Goal: Information Seeking & Learning: Learn about a topic

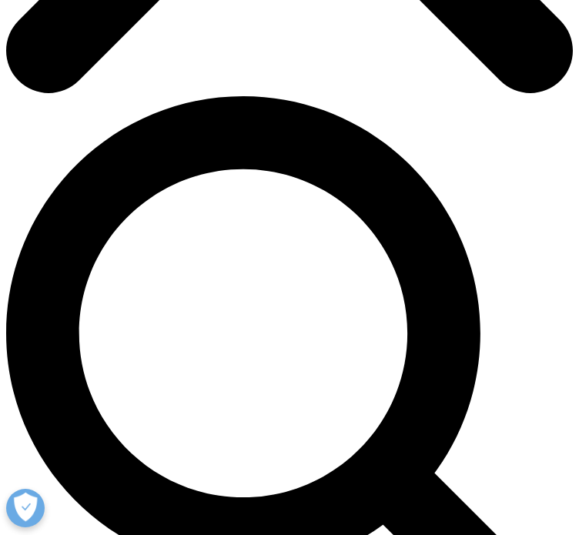
scroll to position [462, 0]
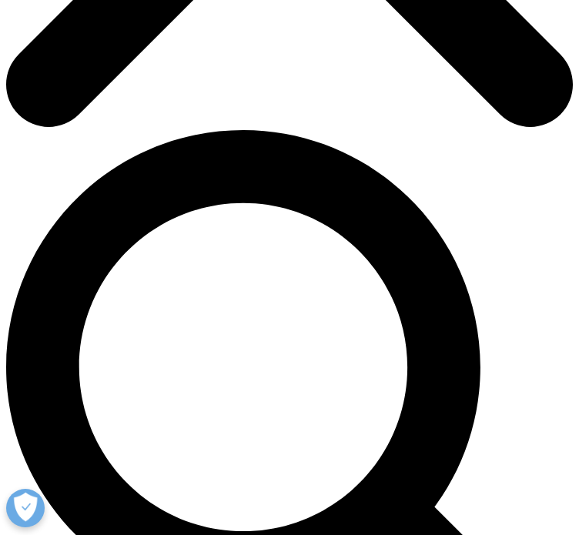
drag, startPoint x: 14, startPoint y: 120, endPoint x: 435, endPoint y: 163, distance: 423.3
copy p "This is a pivotal opportunity to deliver the precise, efficient workflows and i…"
drag, startPoint x: 265, startPoint y: 214, endPoint x: 259, endPoint y: 229, distance: 16.6
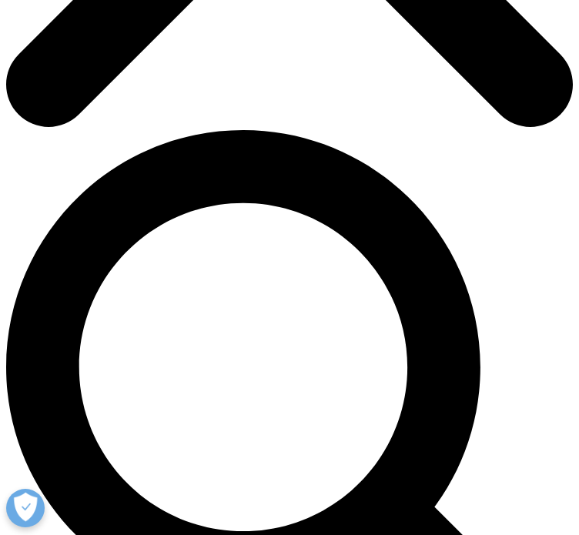
copy p "delivering insights with the precision, speed and trust required for the life s…"
